Goal: Find specific page/section: Find specific page/section

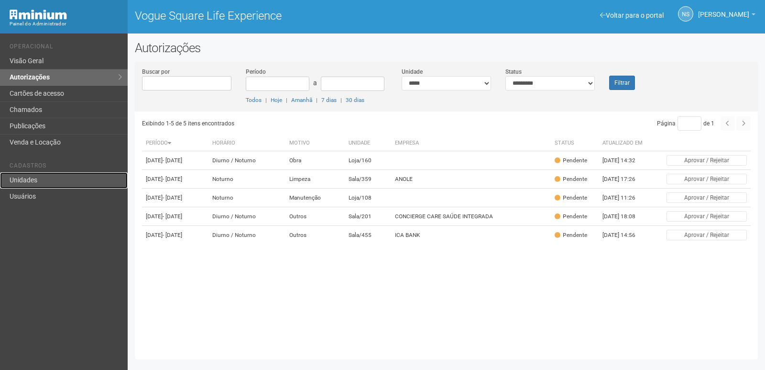
click at [52, 182] on link "Unidades" at bounding box center [64, 180] width 128 height 16
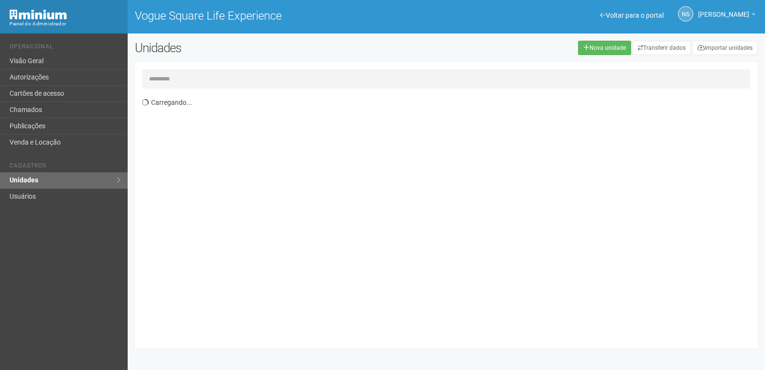
click at [181, 80] on input "text" at bounding box center [446, 78] width 609 height 19
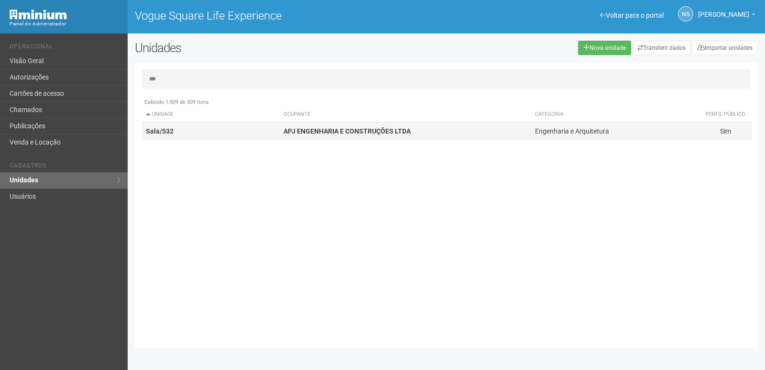
type input "***"
click at [416, 129] on td "APJ ENGENHARIA E CONSTRUÇÕES LTDA" at bounding box center [406, 131] width 252 height 18
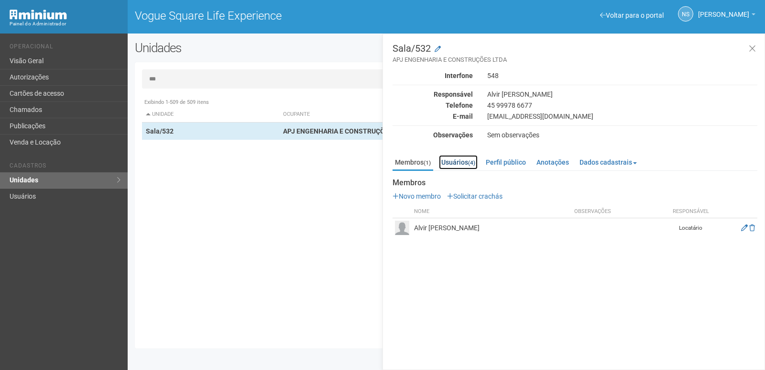
click at [462, 164] on link "Usuários (4)" at bounding box center [458, 162] width 39 height 14
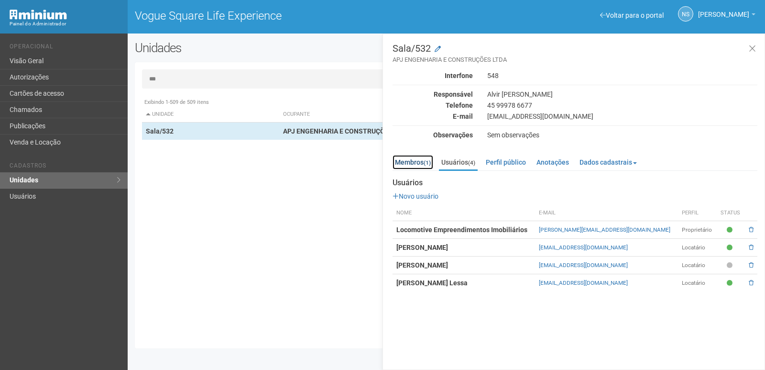
click at [413, 165] on link "Membros (1)" at bounding box center [413, 162] width 41 height 14
